Goal: Task Accomplishment & Management: Manage account settings

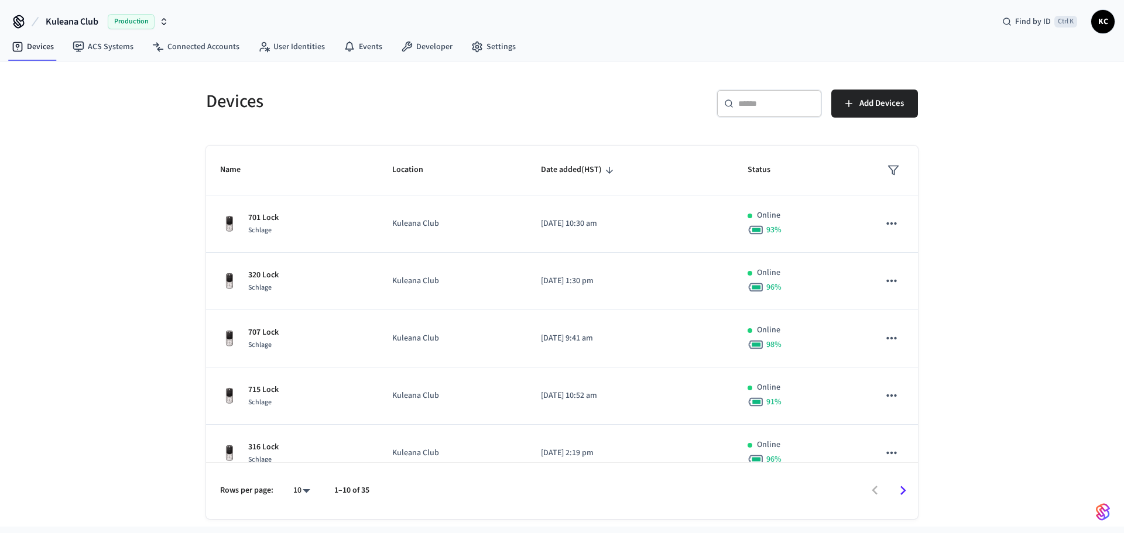
click at [769, 105] on input "text" at bounding box center [776, 104] width 76 height 12
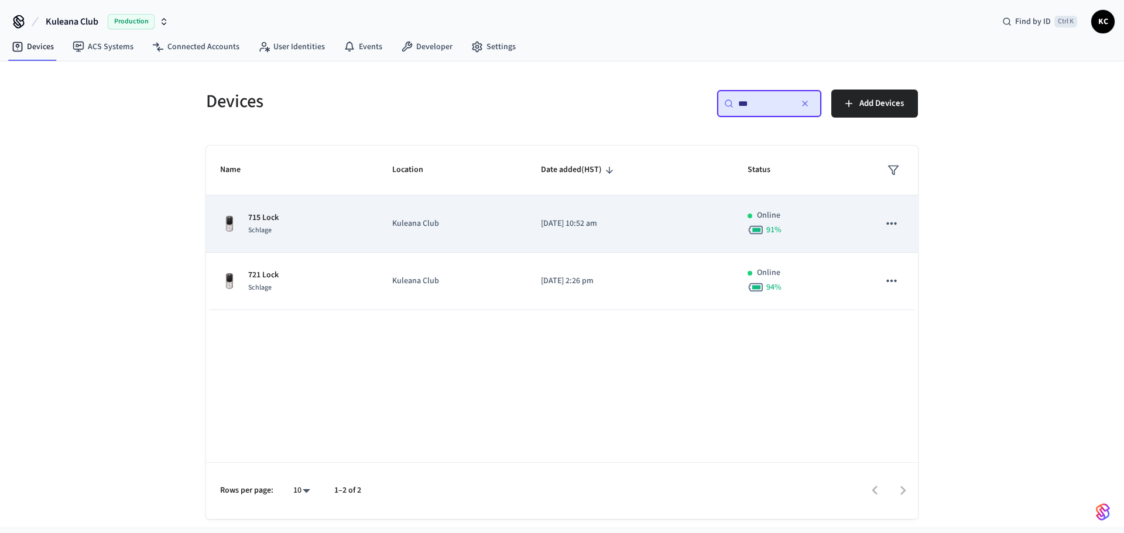
type input "***"
click at [498, 243] on td "Kuleana Club" at bounding box center [452, 224] width 149 height 57
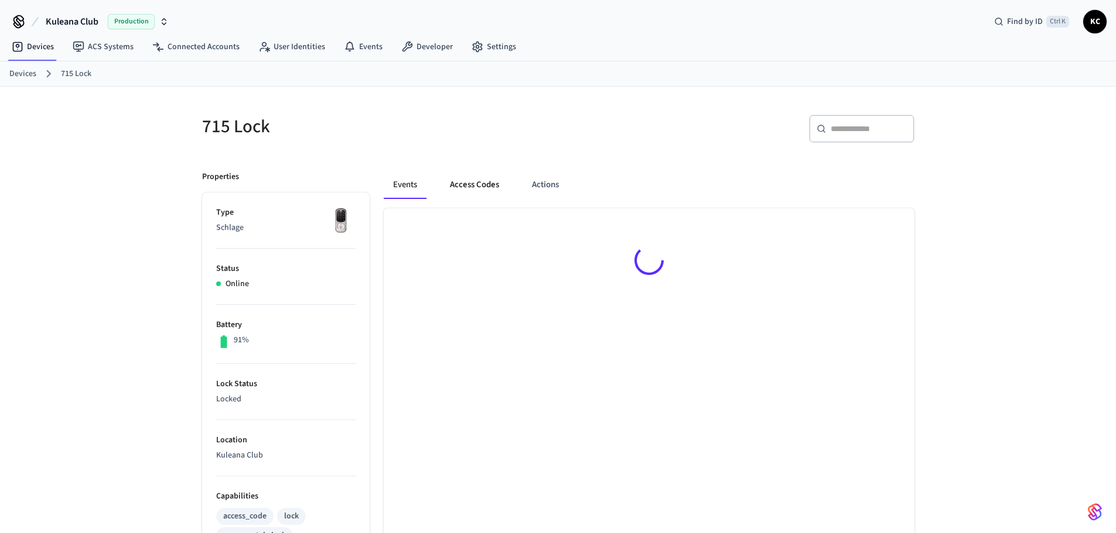
click at [475, 188] on button "Access Codes" at bounding box center [474, 185] width 68 height 28
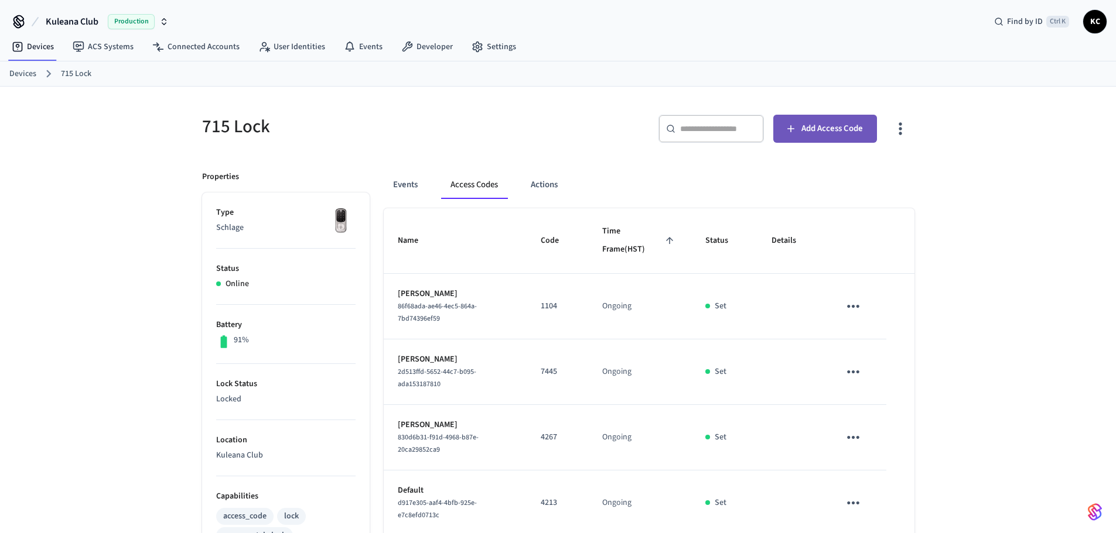
click at [819, 131] on span "Add Access Code" at bounding box center [831, 128] width 61 height 15
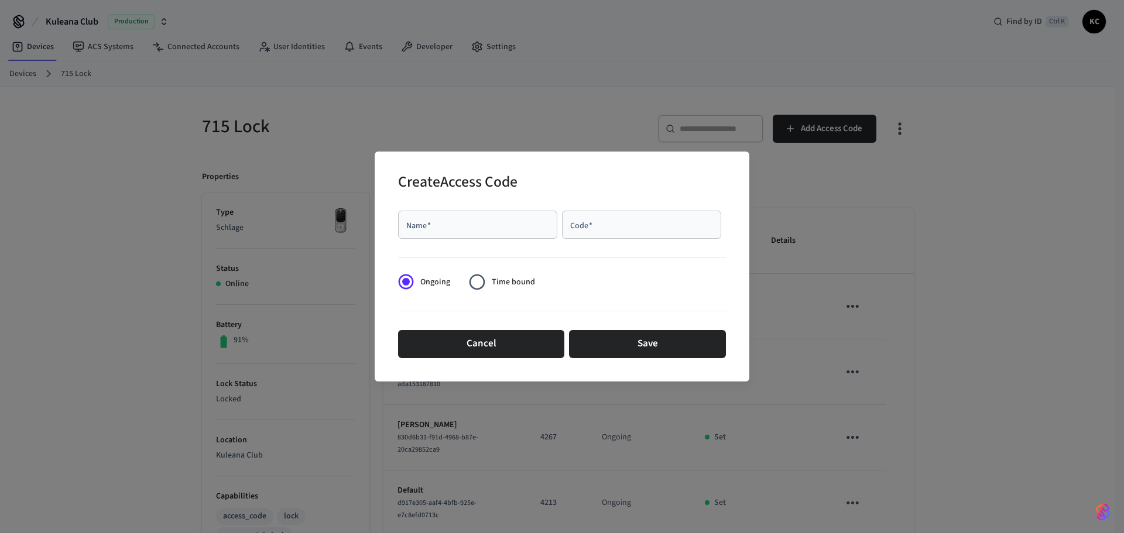
click at [475, 223] on input "Name   *" at bounding box center [477, 225] width 145 height 12
type input "****"
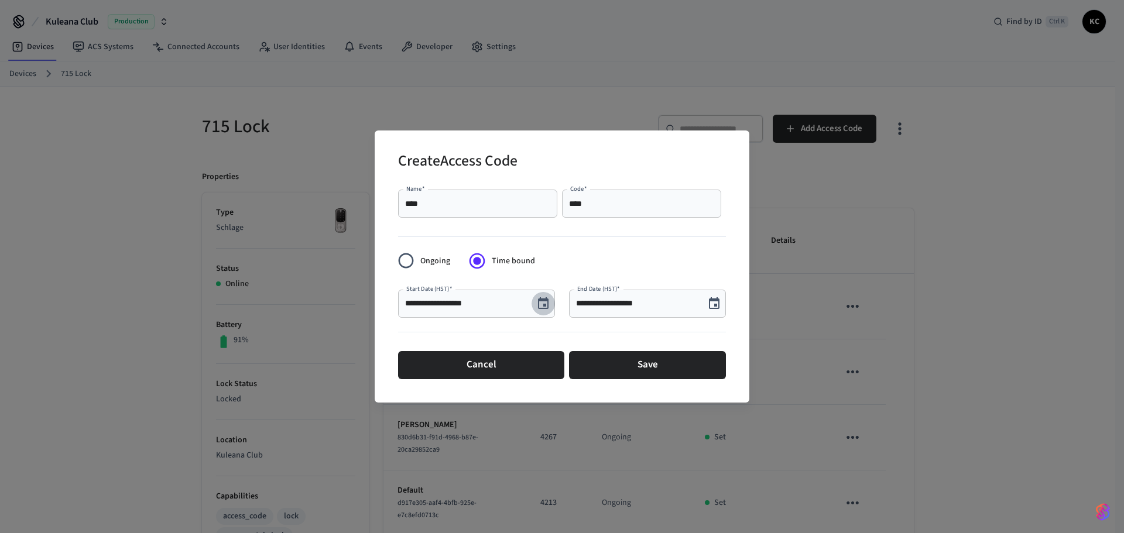
click at [544, 304] on icon "Choose date, selected date is Aug 14, 2025" at bounding box center [543, 303] width 11 height 12
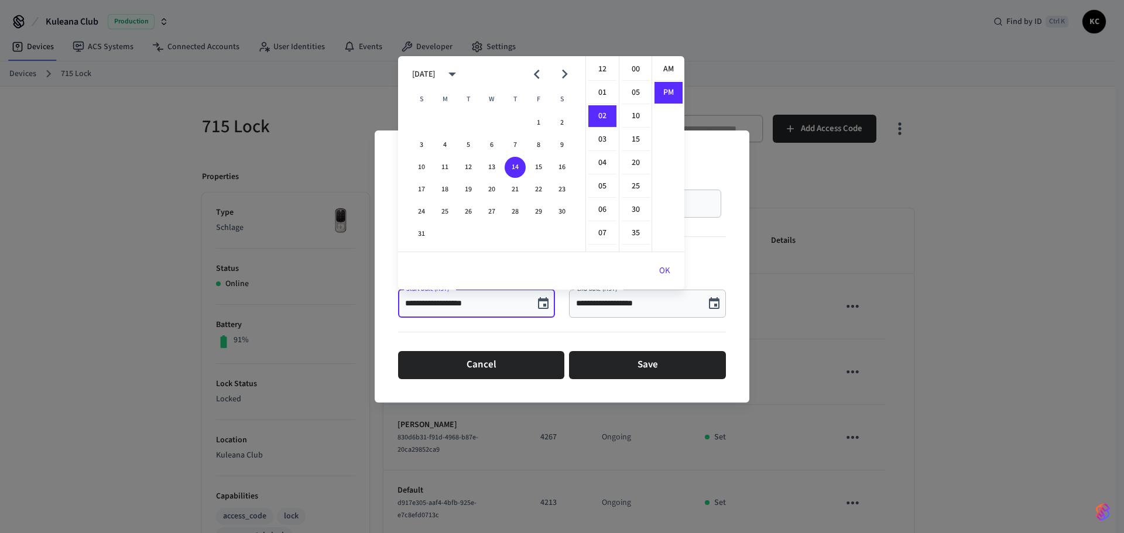
scroll to position [22, 0]
click at [561, 162] on button "16" at bounding box center [562, 167] width 21 height 21
click at [598, 71] on li "12" at bounding box center [602, 70] width 28 height 22
click at [623, 71] on li "00" at bounding box center [636, 70] width 28 height 22
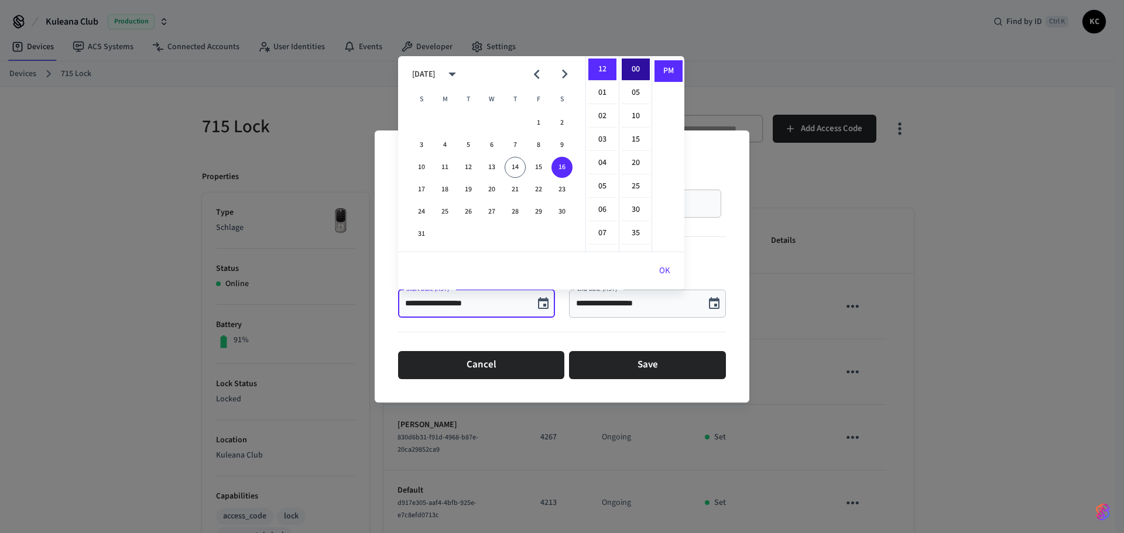
type input "**********"
click at [661, 272] on button "OK" at bounding box center [664, 271] width 39 height 28
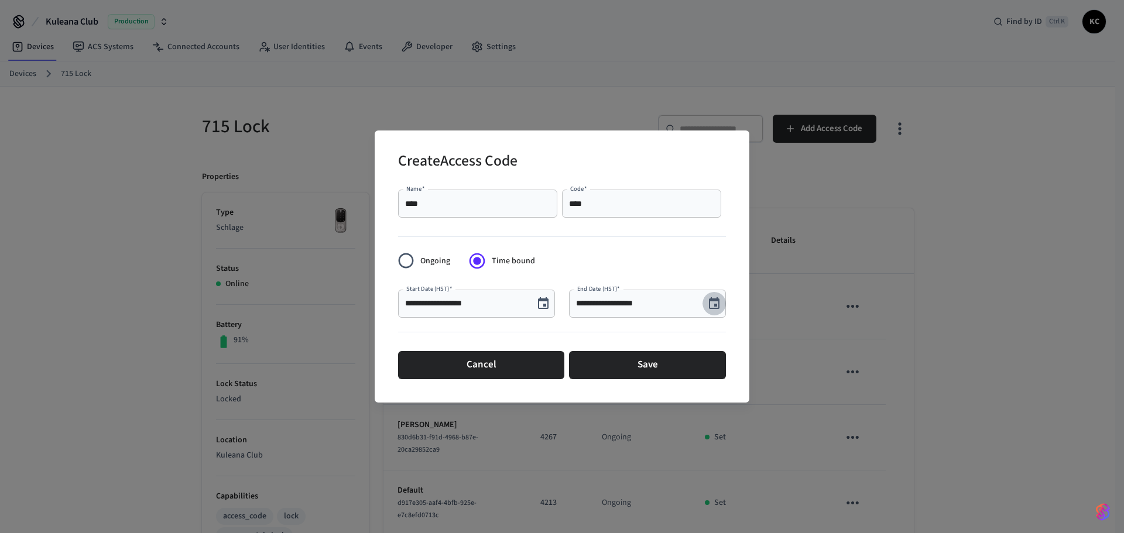
click at [714, 305] on icon "Choose date, selected date is Aug 14, 2025" at bounding box center [714, 304] width 14 height 14
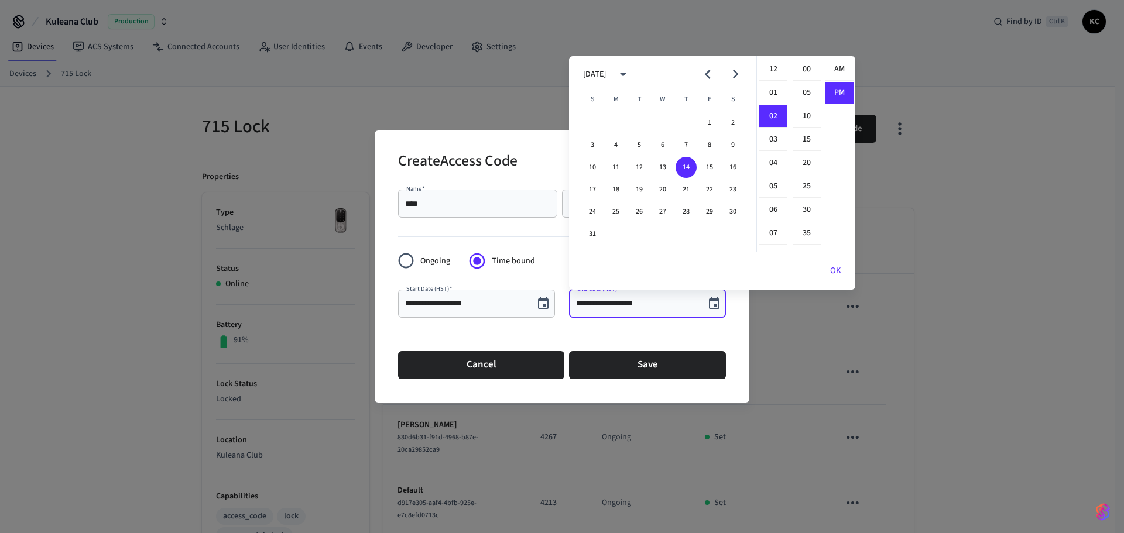
scroll to position [22, 0]
click at [706, 191] on button "22" at bounding box center [709, 189] width 21 height 21
click at [769, 69] on li "12" at bounding box center [773, 70] width 28 height 22
drag, startPoint x: 805, startPoint y: 70, endPoint x: 819, endPoint y: 77, distance: 15.7
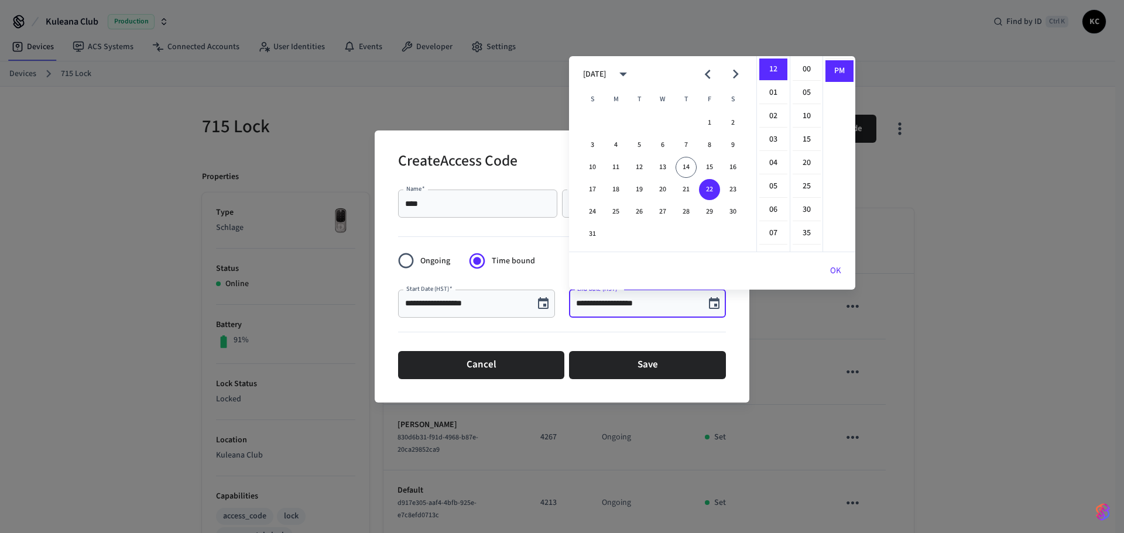
click at [806, 70] on li "00" at bounding box center [807, 70] width 28 height 22
type input "**********"
click at [843, 266] on button "OK" at bounding box center [835, 271] width 39 height 28
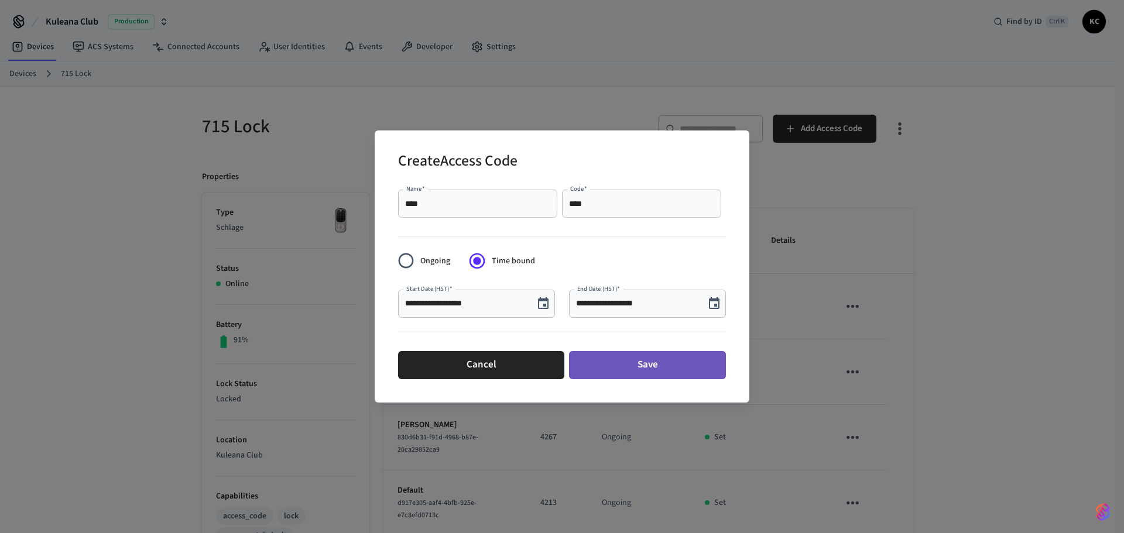
click at [670, 358] on button "Save" at bounding box center [647, 365] width 157 height 28
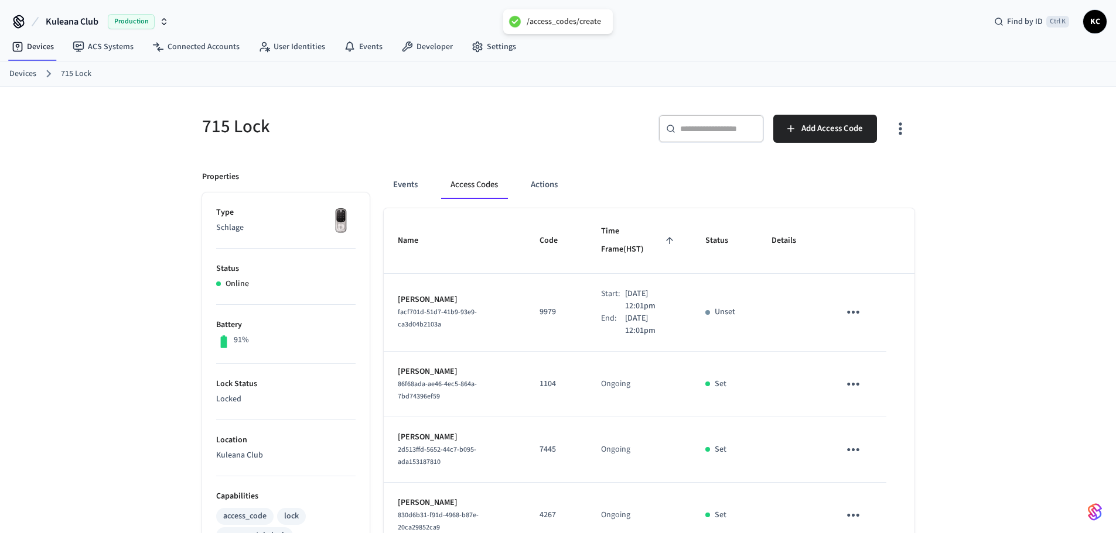
click at [147, 189] on div "715 Lock ​ ​ Add Access Code Properties Type Schlage Status Online Battery 91% …" at bounding box center [558, 477] width 1116 height 781
drag, startPoint x: 36, startPoint y: 74, endPoint x: 101, endPoint y: 72, distance: 65.0
click at [35, 74] on link "Devices" at bounding box center [22, 74] width 27 height 12
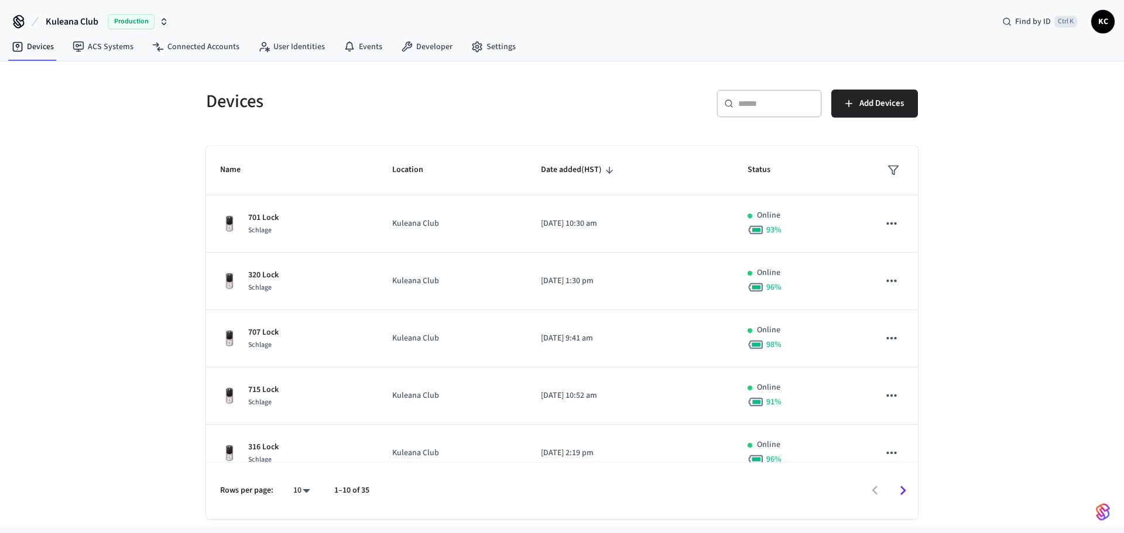
drag, startPoint x: 750, startPoint y: 106, endPoint x: 754, endPoint y: 118, distance: 13.2
click at [750, 106] on input "text" at bounding box center [776, 104] width 76 height 12
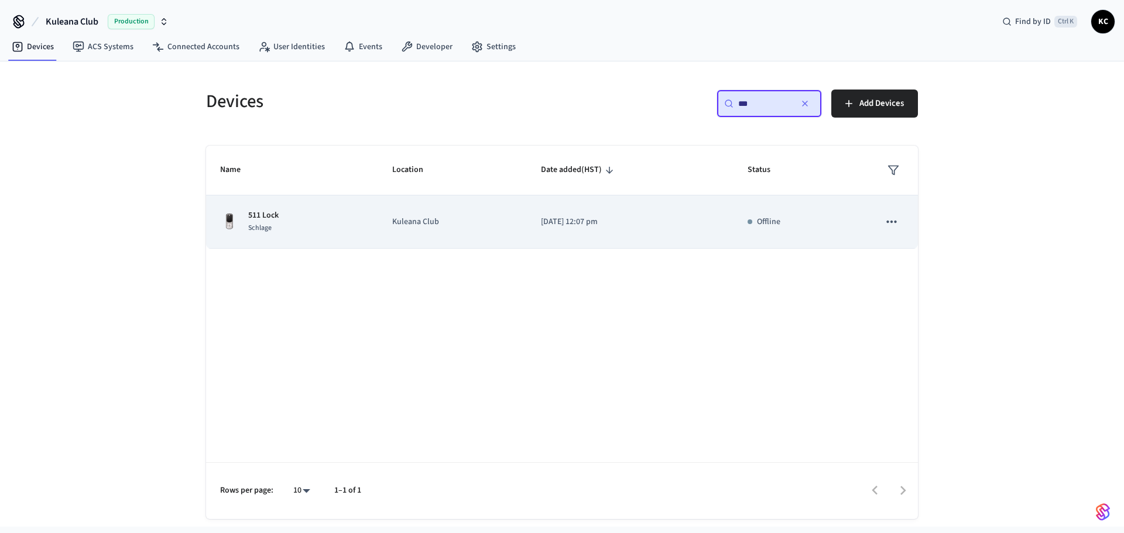
type input "***"
click at [597, 230] on td "[DATE] 12:07 pm" at bounding box center [630, 222] width 207 height 53
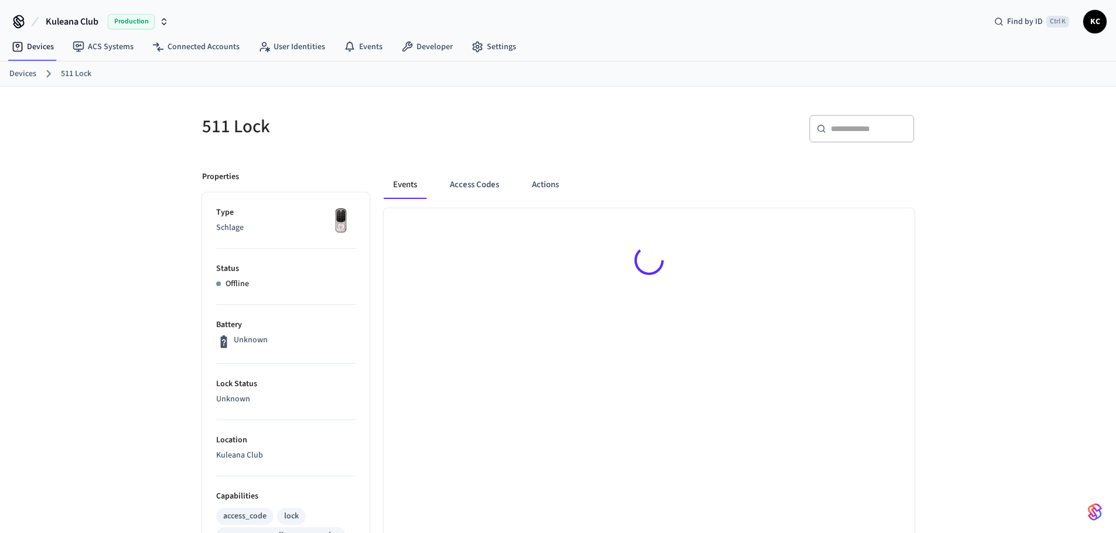
click at [528, 216] on div at bounding box center [649, 262] width 531 height 108
click at [461, 175] on button "Access Codes" at bounding box center [474, 185] width 68 height 28
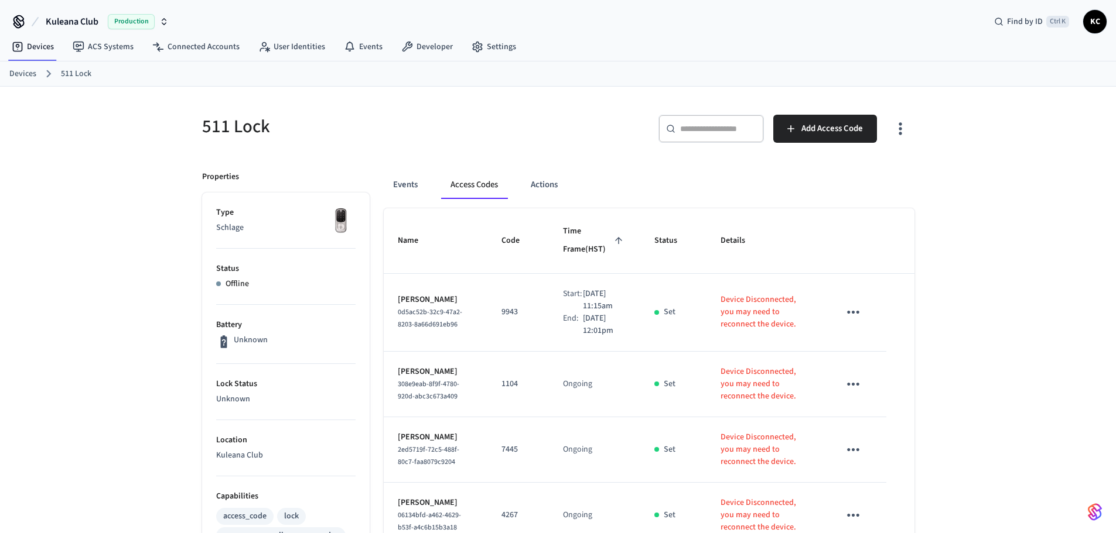
click at [1009, 286] on div "511 Lock ​ ​ Add Access Code Properties Type Schlage Status Offline Battery Unk…" at bounding box center [558, 543] width 1116 height 912
click at [809, 134] on span "Add Access Code" at bounding box center [831, 128] width 61 height 15
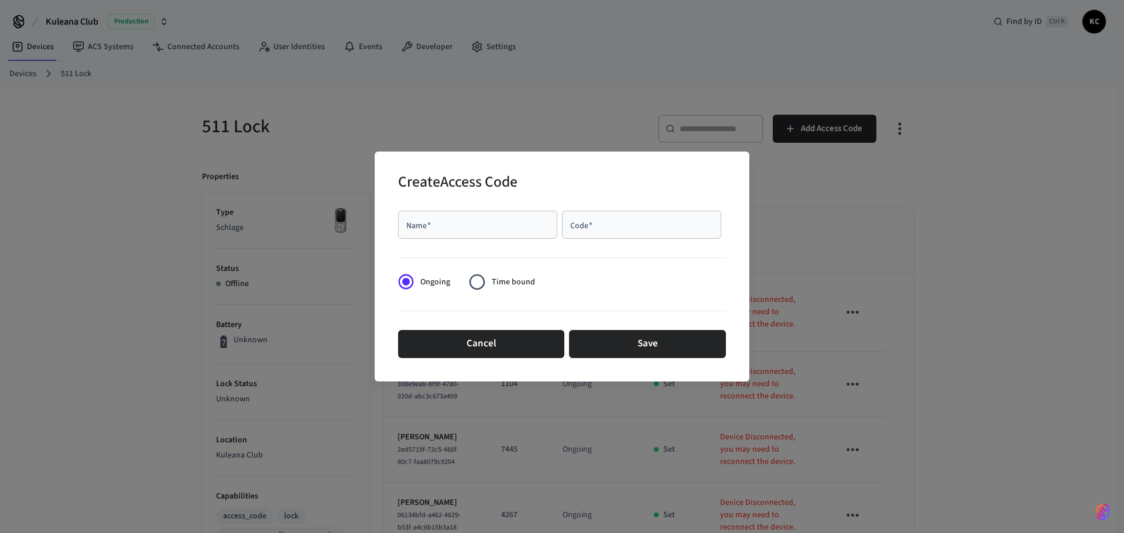
click at [513, 222] on input "Name   *" at bounding box center [477, 225] width 145 height 12
drag, startPoint x: 512, startPoint y: 221, endPoint x: 150, endPoint y: 194, distance: 362.9
click at [150, 194] on div "Create Access Code Name   * ******** Name   * Code   * Code   * Ongoing Time bo…" at bounding box center [562, 266] width 1124 height 533
type input "*"
type input "*********"
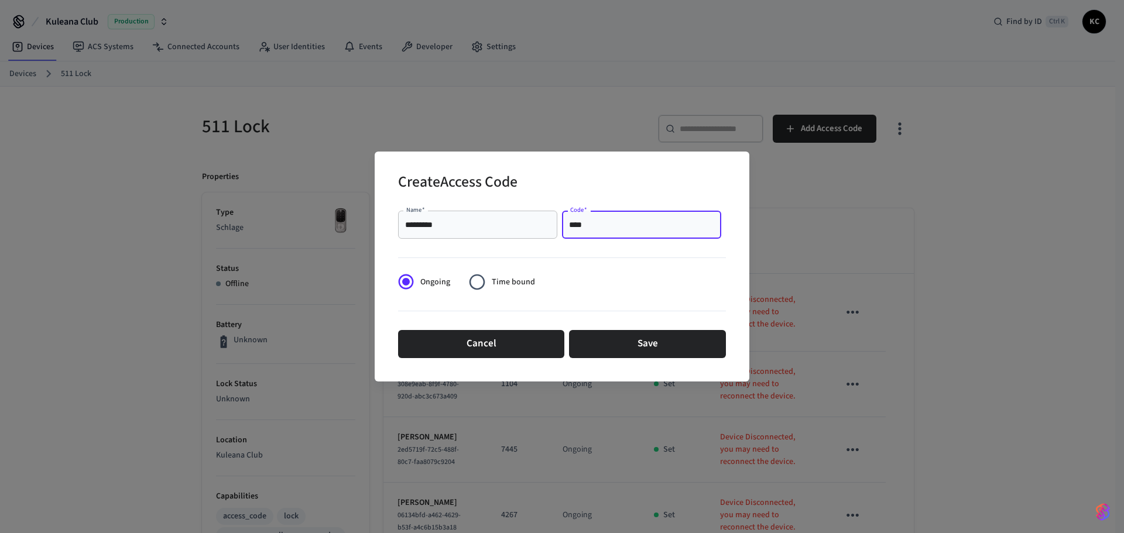
type input "****"
click at [496, 286] on span "Time bound" at bounding box center [513, 282] width 43 height 12
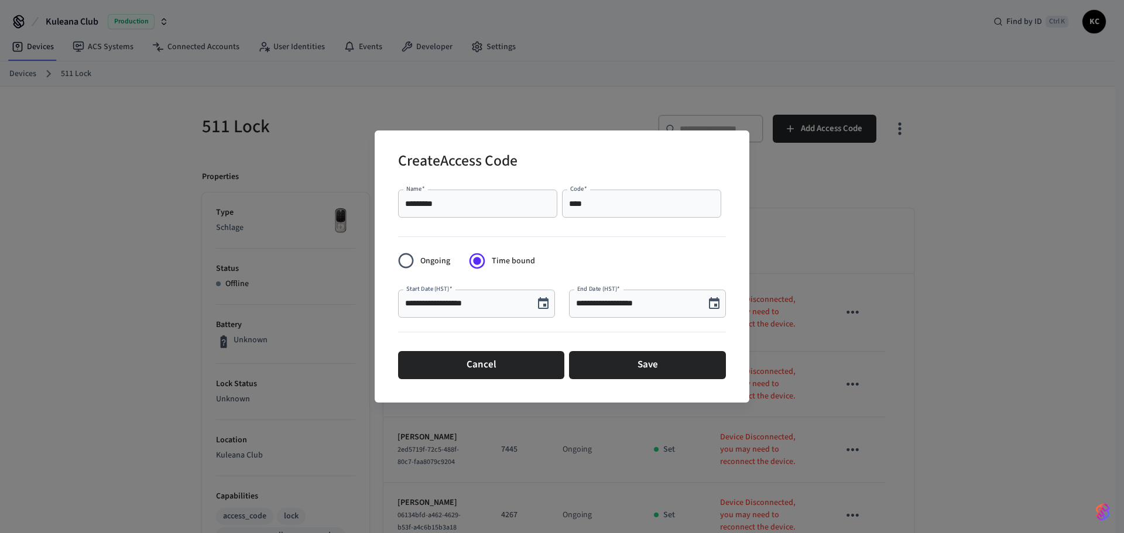
click at [537, 304] on icon "Choose date, selected date is Aug 14, 2025" at bounding box center [543, 304] width 14 height 14
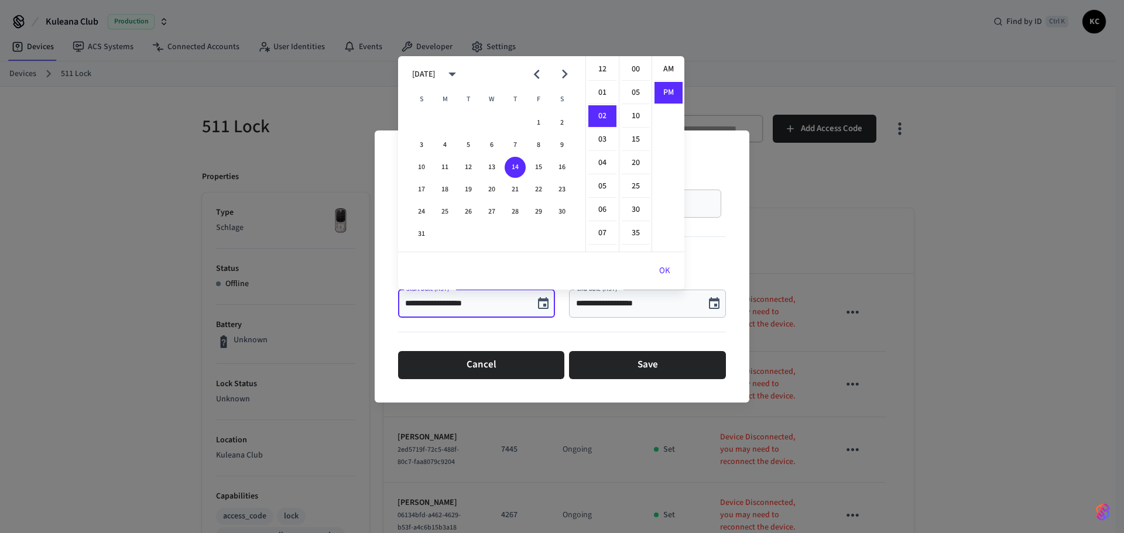
scroll to position [22, 0]
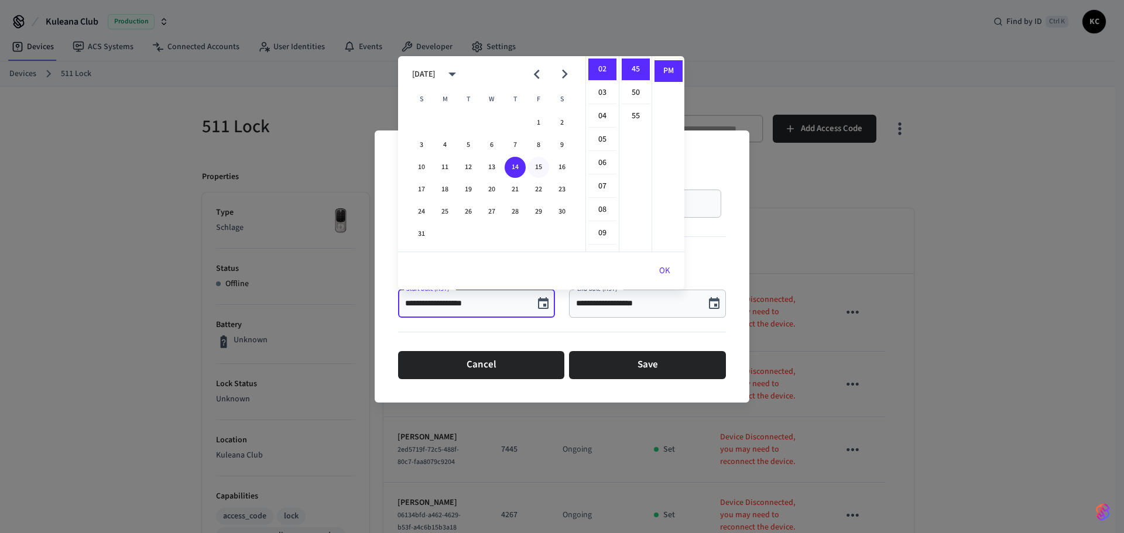
click at [537, 165] on button "15" at bounding box center [538, 167] width 21 height 21
click at [608, 71] on li "12" at bounding box center [602, 70] width 28 height 22
click at [635, 61] on li "00" at bounding box center [636, 70] width 28 height 22
type input "**********"
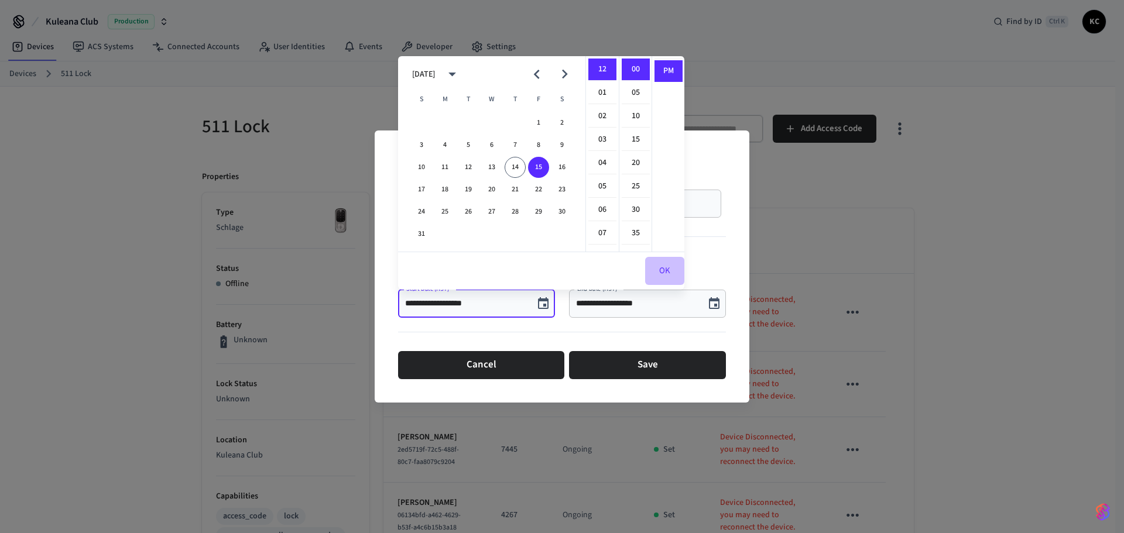
click at [666, 273] on button "OK" at bounding box center [664, 271] width 39 height 28
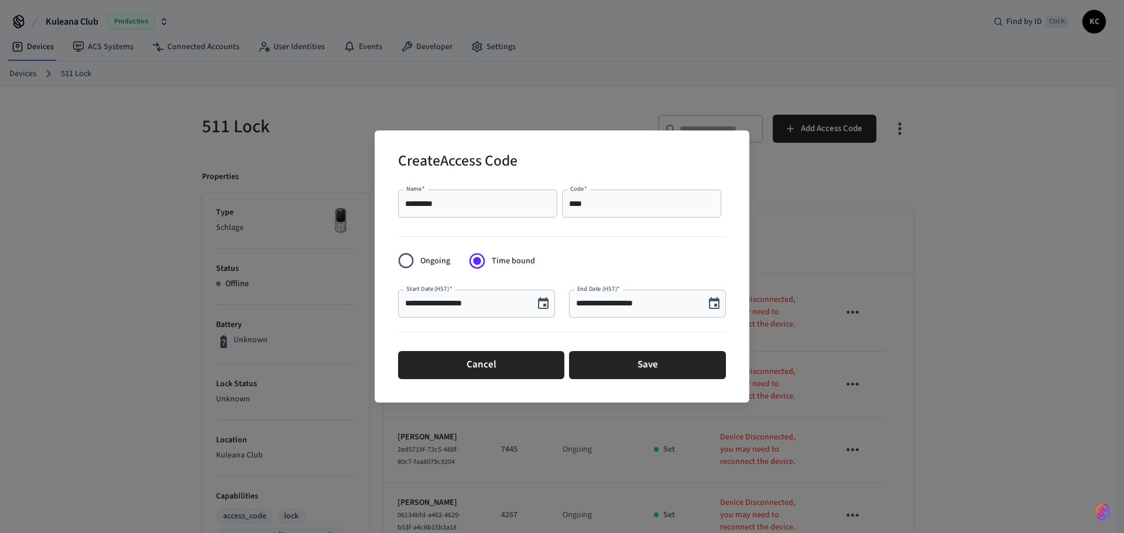
click at [715, 304] on icon "Choose date, selected date is Aug 14, 2025" at bounding box center [714, 303] width 11 height 12
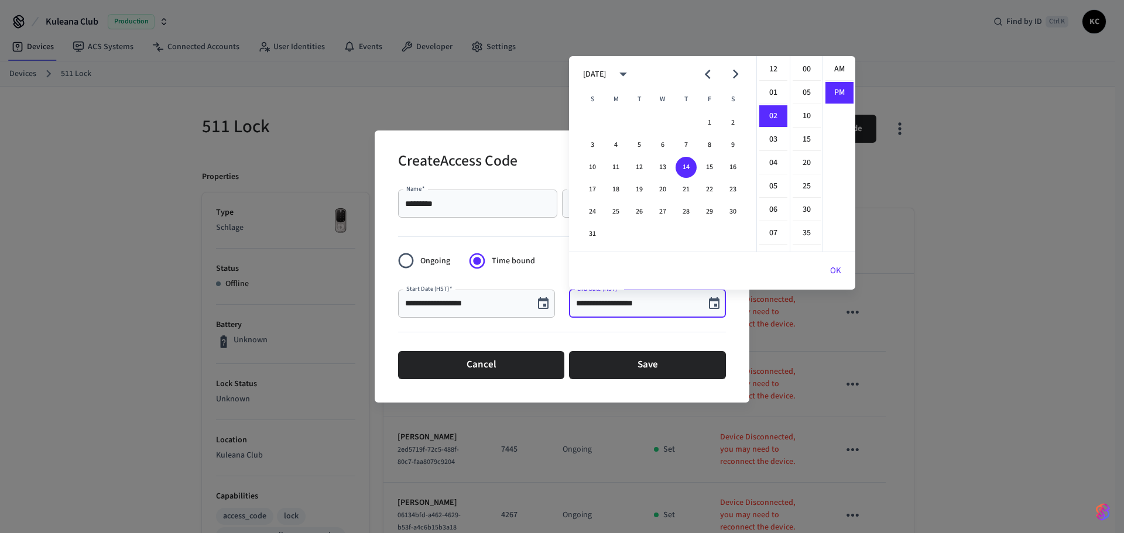
scroll to position [22, 0]
click at [707, 188] on button "22" at bounding box center [709, 189] width 21 height 21
click at [764, 63] on li "12" at bounding box center [773, 70] width 28 height 22
click at [803, 67] on li "00" at bounding box center [807, 70] width 28 height 22
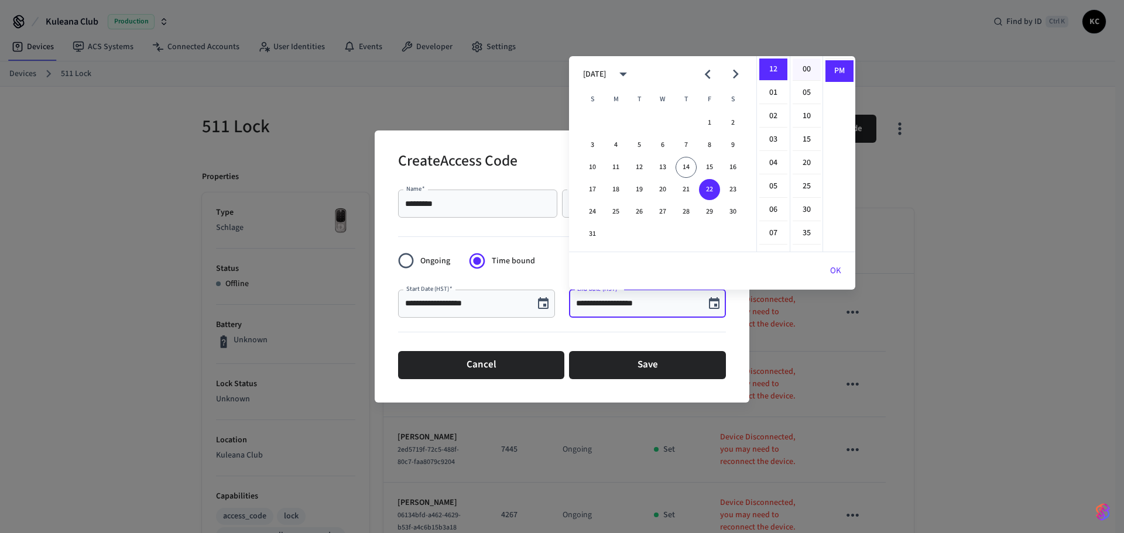
type input "**********"
click at [829, 268] on button "OK" at bounding box center [835, 271] width 39 height 28
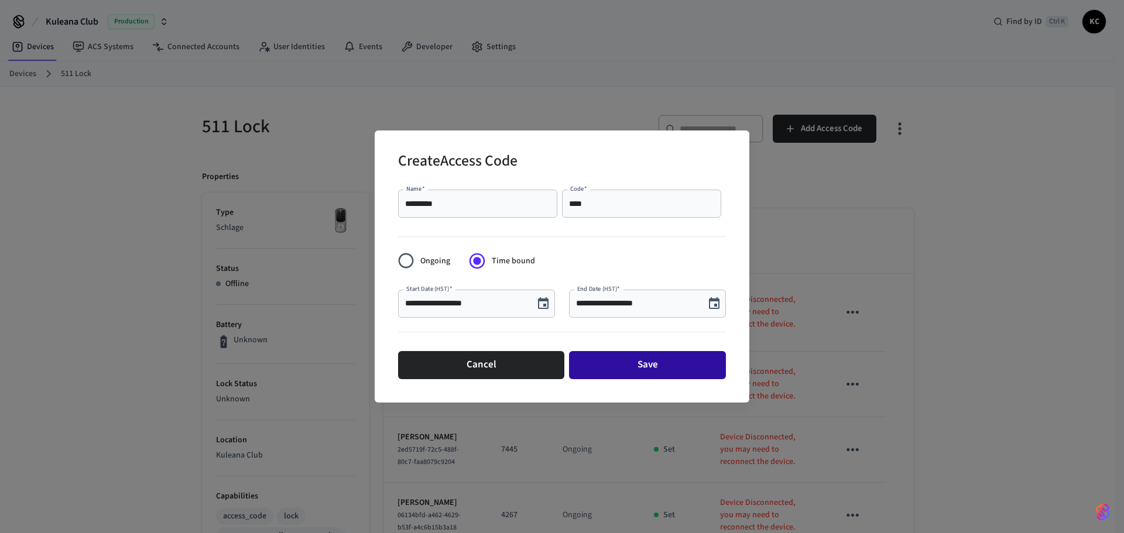
click at [651, 364] on button "Save" at bounding box center [647, 365] width 157 height 28
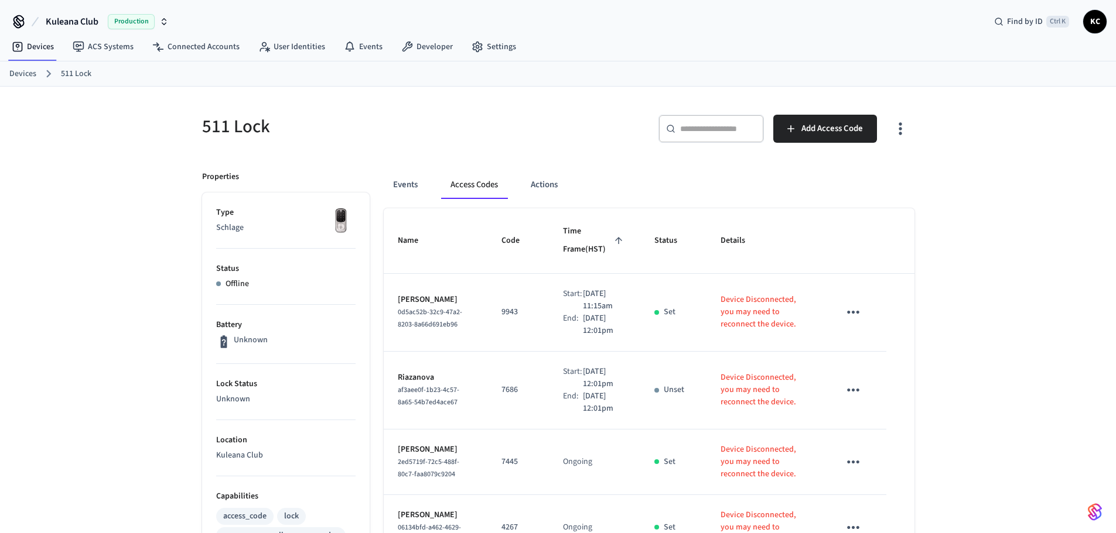
click at [29, 73] on link "Devices" at bounding box center [22, 74] width 27 height 12
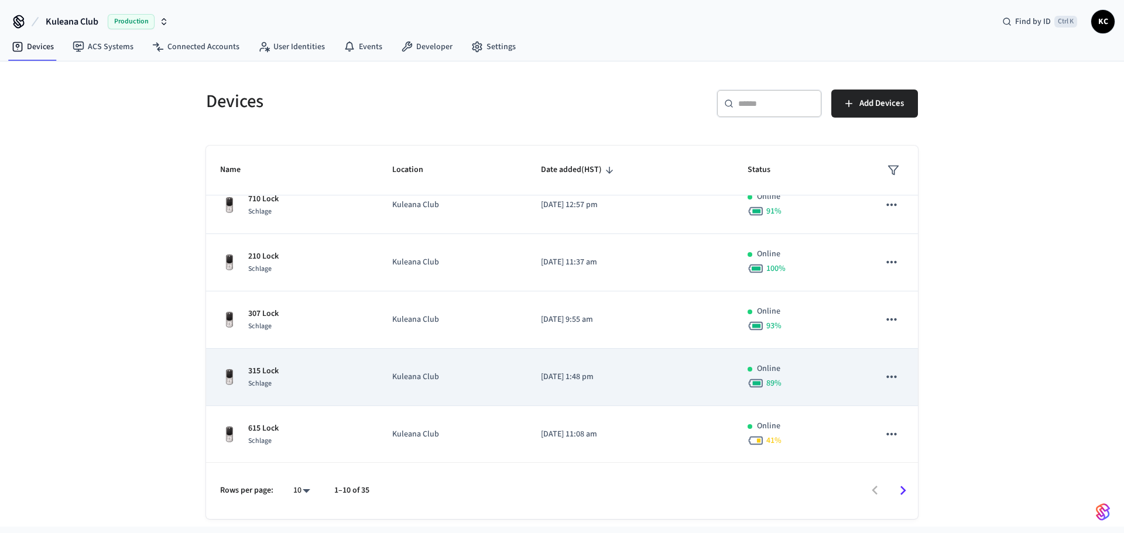
scroll to position [307, 0]
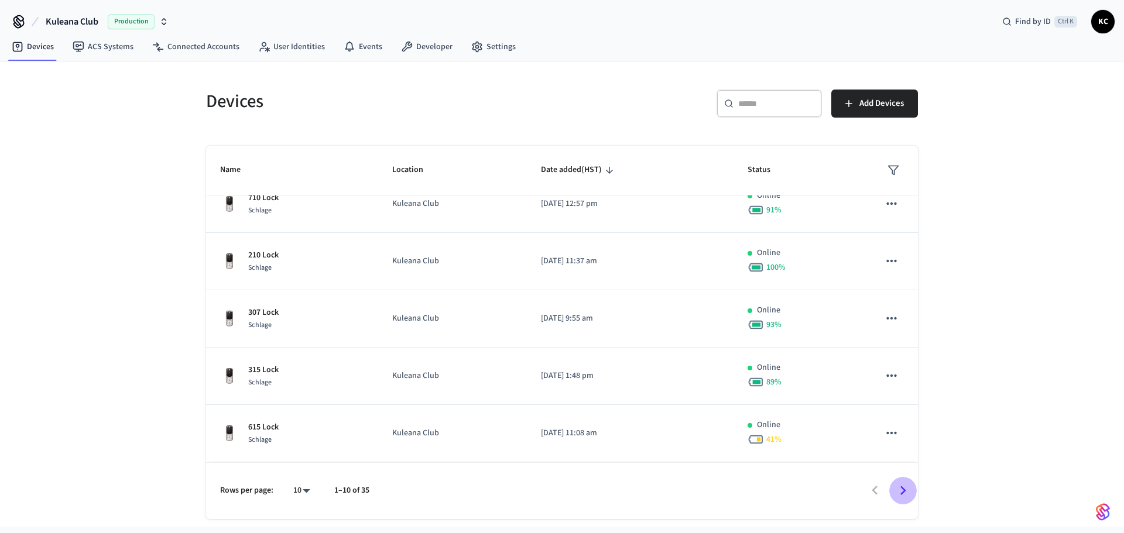
click at [900, 490] on icon "Go to next page" at bounding box center [903, 491] width 18 height 18
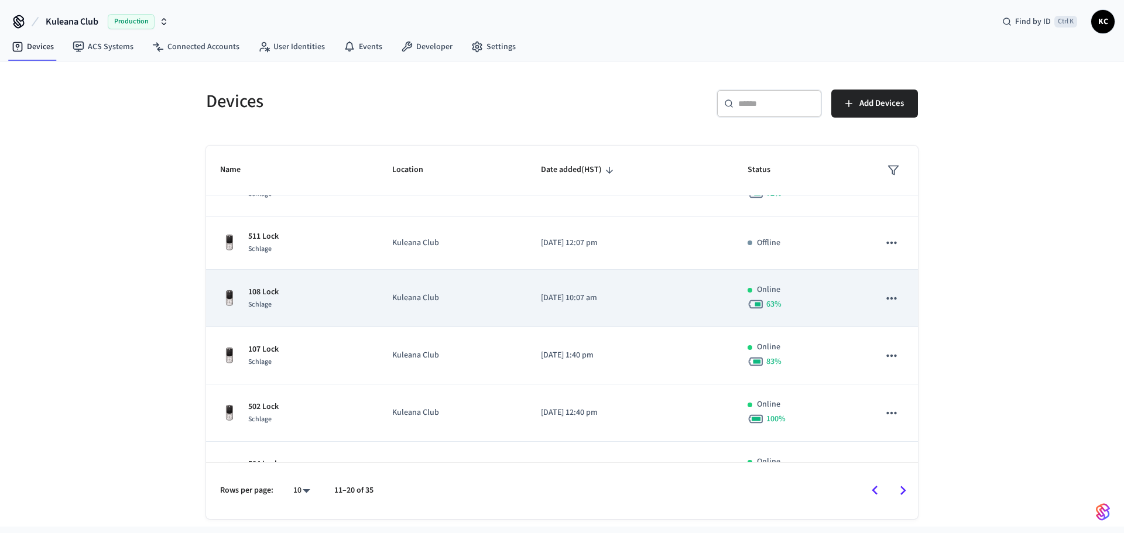
scroll to position [303, 0]
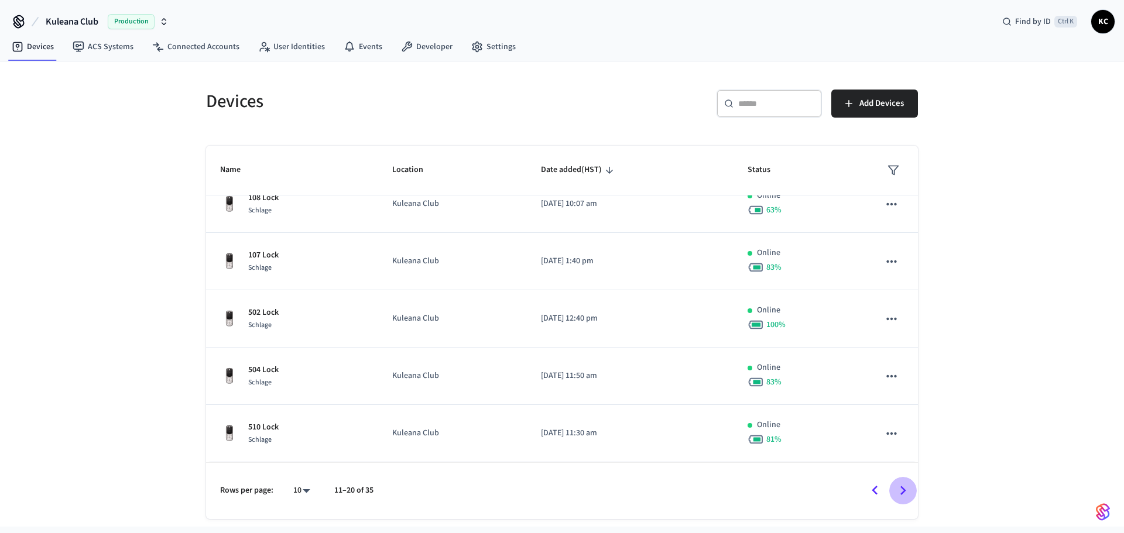
click at [903, 486] on icon "Go to next page" at bounding box center [903, 491] width 18 height 18
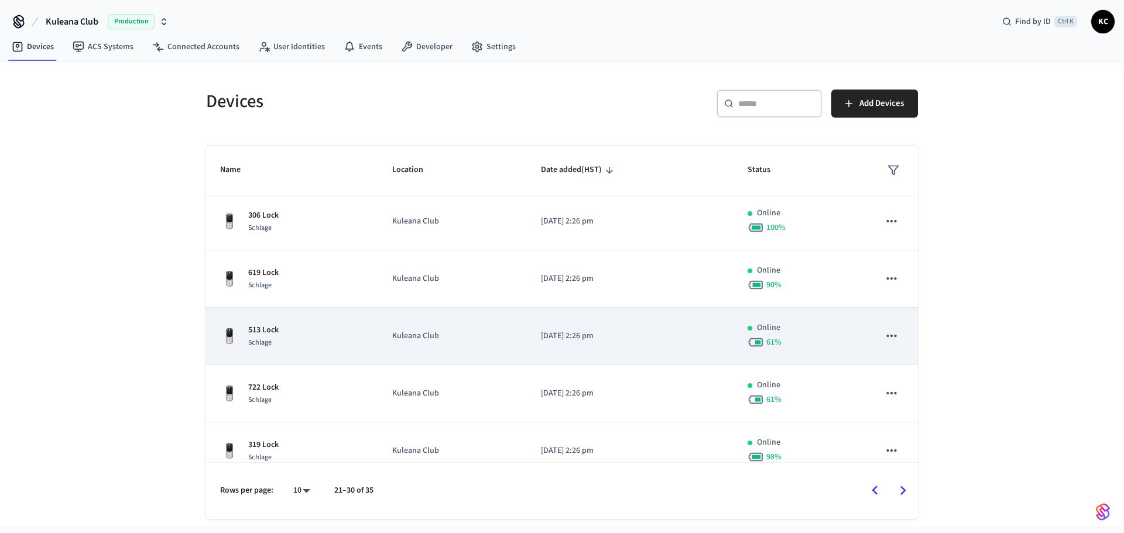
scroll to position [307, 0]
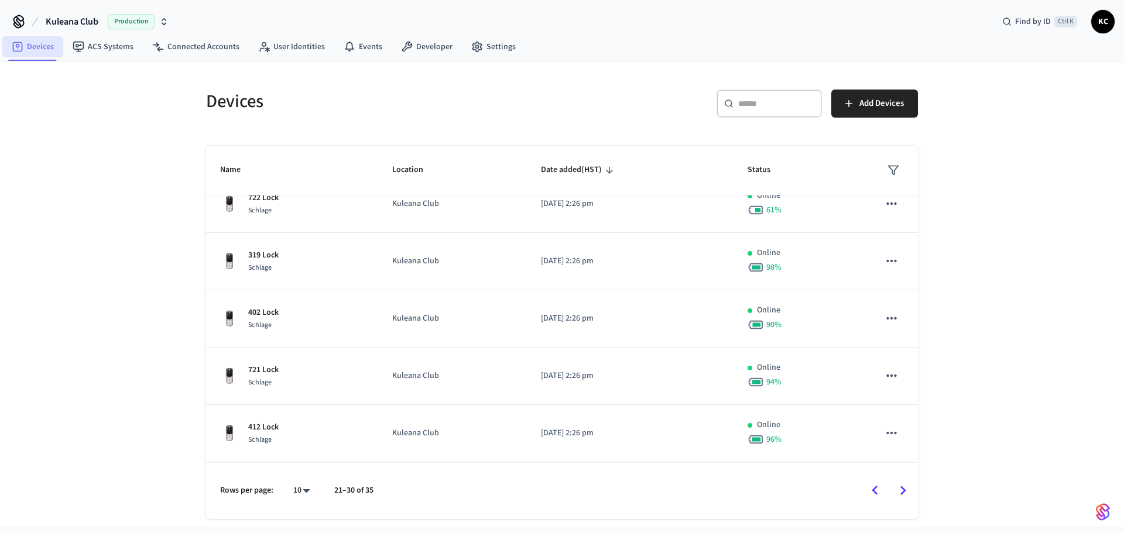
click at [37, 55] on link "Devices" at bounding box center [32, 46] width 61 height 21
click at [37, 57] on link "Devices" at bounding box center [32, 46] width 61 height 21
click at [63, 102] on div "Devices ​ ​ Add Devices Name Location Date added (HST) Status 509 Lock Schlage …" at bounding box center [562, 294] width 1124 height 466
